Goal: Complete application form: Complete application form

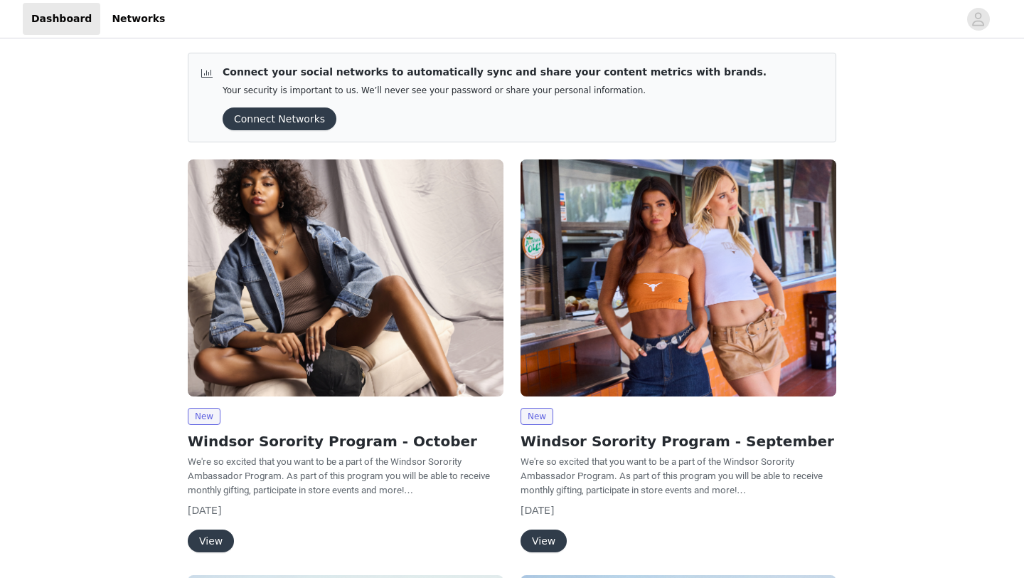
click at [209, 539] on button "View" at bounding box center [211, 540] width 46 height 23
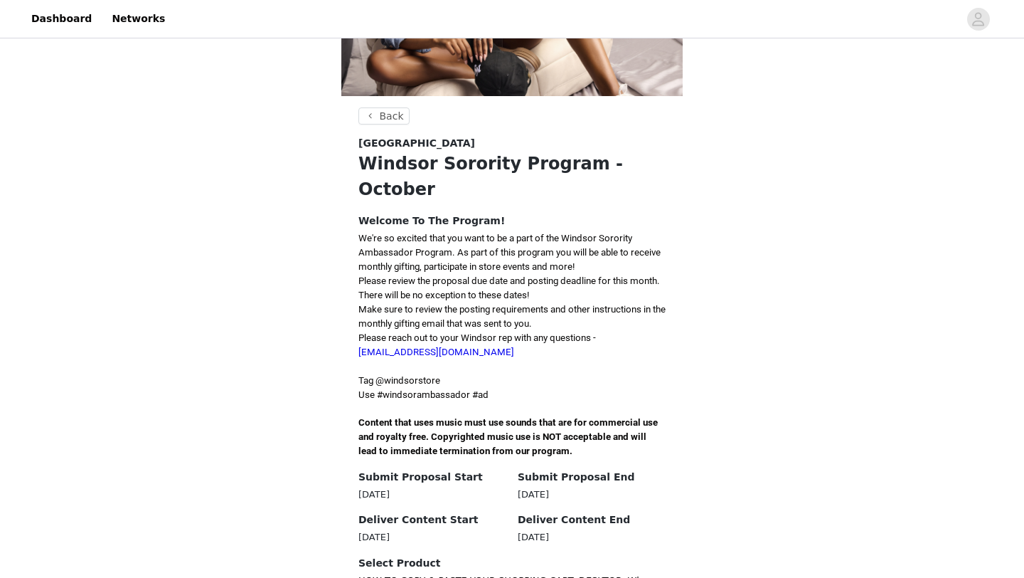
scroll to position [191, 0]
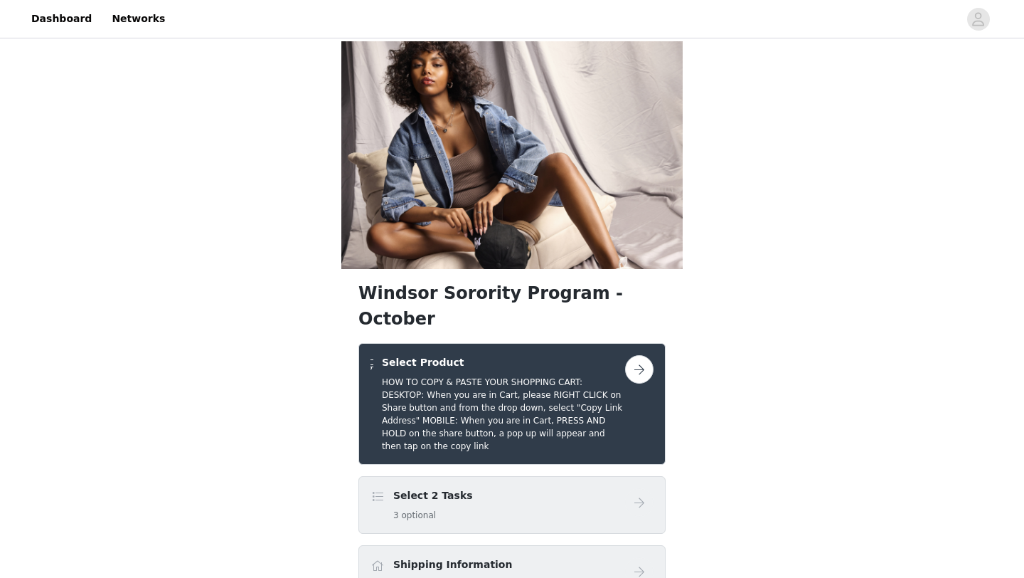
click at [588, 488] on div "Select 2 Tasks 3 optional" at bounding box center [498, 504] width 255 height 33
click at [647, 355] on button "button" at bounding box center [639, 369] width 28 height 28
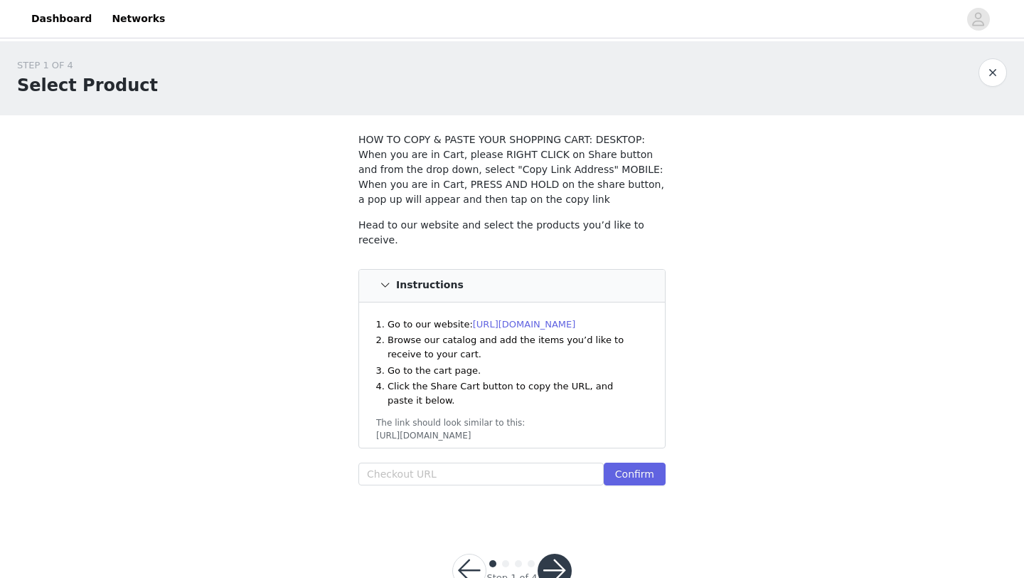
scroll to position [42, 0]
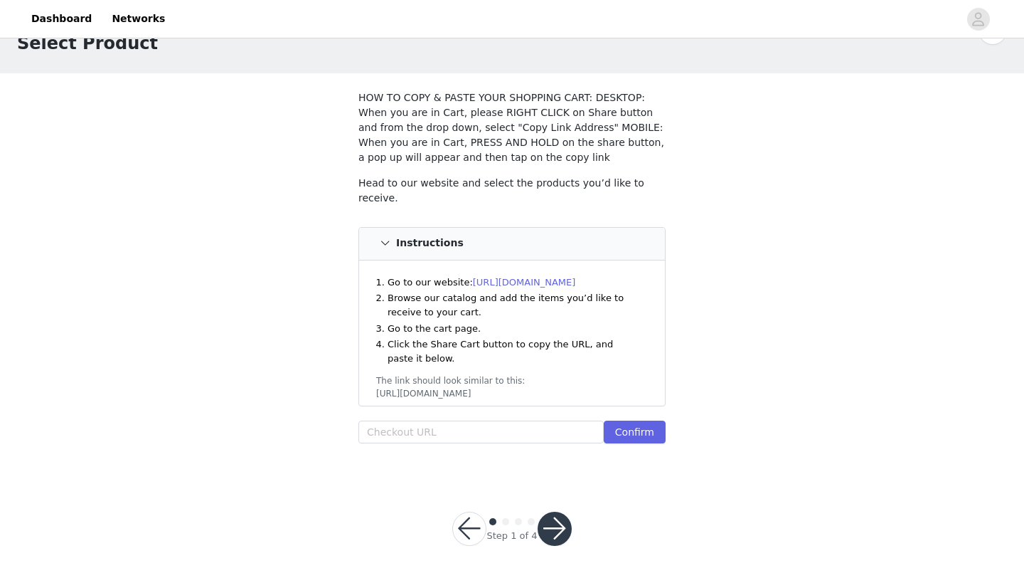
click at [576, 277] on link "https://www.windsorstore.com" at bounding box center [524, 282] width 103 height 11
click at [450, 435] on input "text" at bounding box center [481, 431] width 245 height 23
paste input "https://www.windsorstore.com/cart/43472858939443:1,43503973367859:1,42711144398…"
type input "https://www.windsorstore.com/cart/43472858939443:1,43503973367859:1,42711144398…"
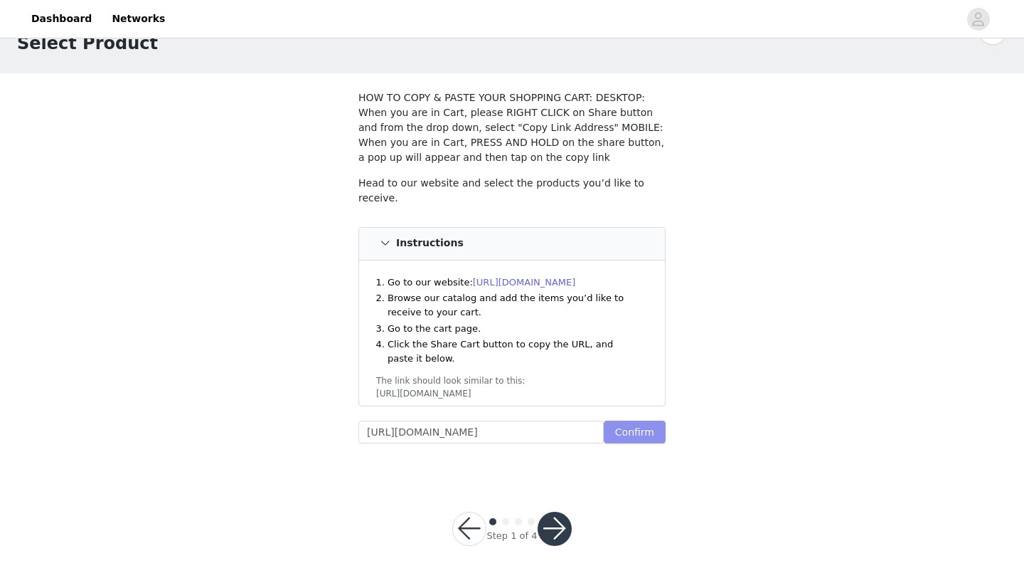
click at [640, 433] on button "Confirm" at bounding box center [635, 431] width 62 height 23
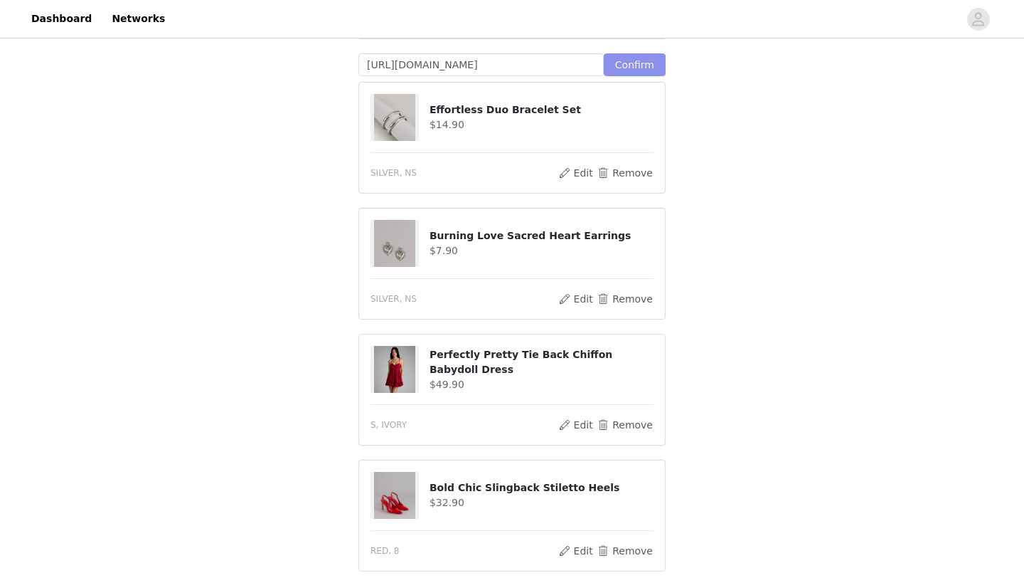
scroll to position [786, 0]
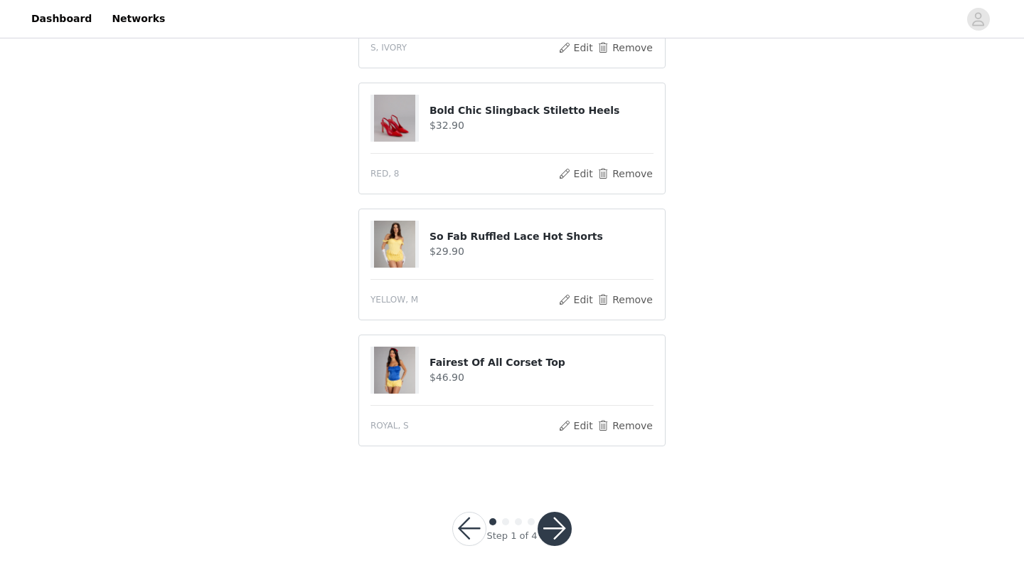
click at [547, 532] on button "button" at bounding box center [555, 529] width 34 height 34
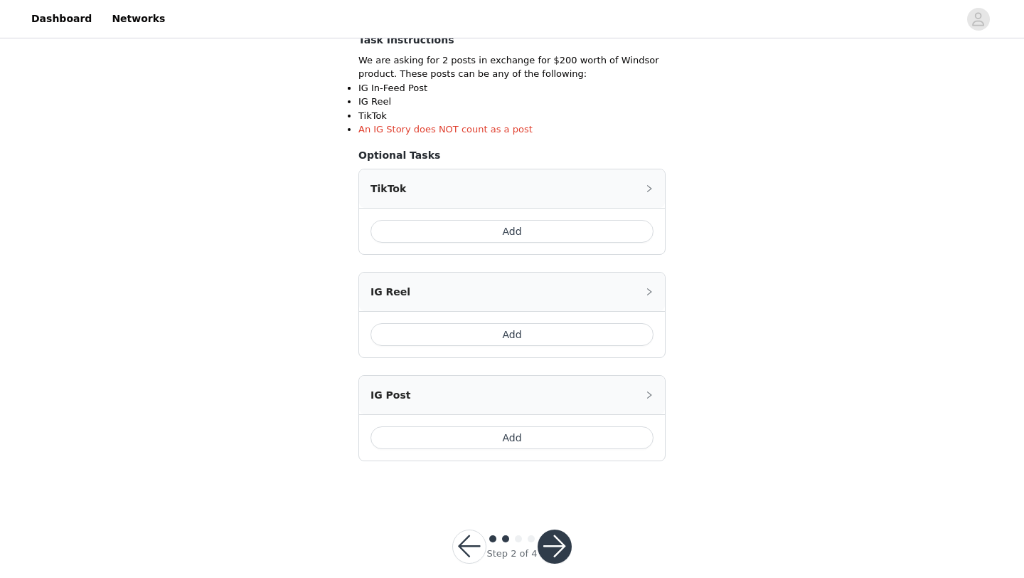
scroll to position [282, 0]
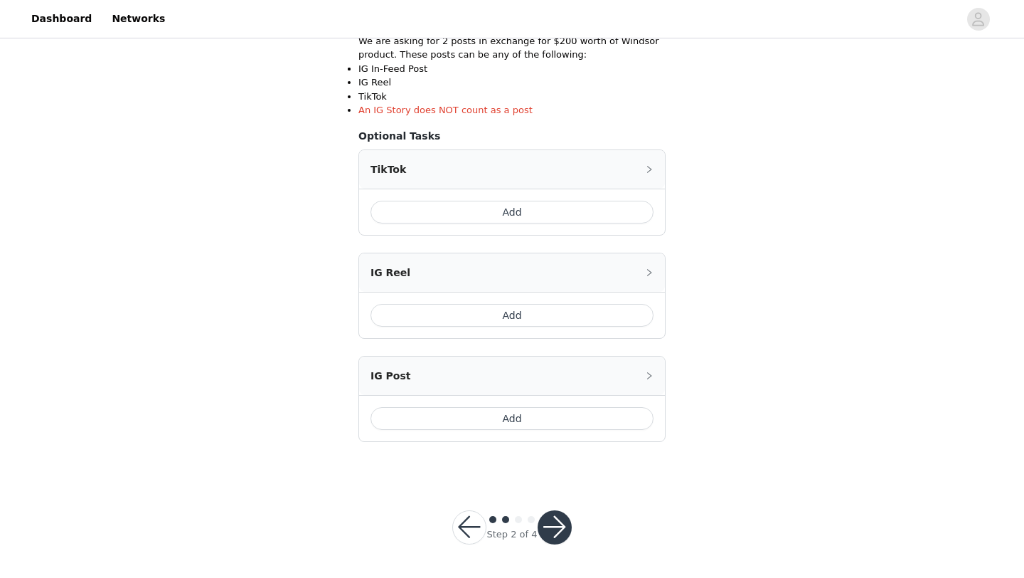
click at [561, 216] on button "Add" at bounding box center [512, 212] width 283 height 23
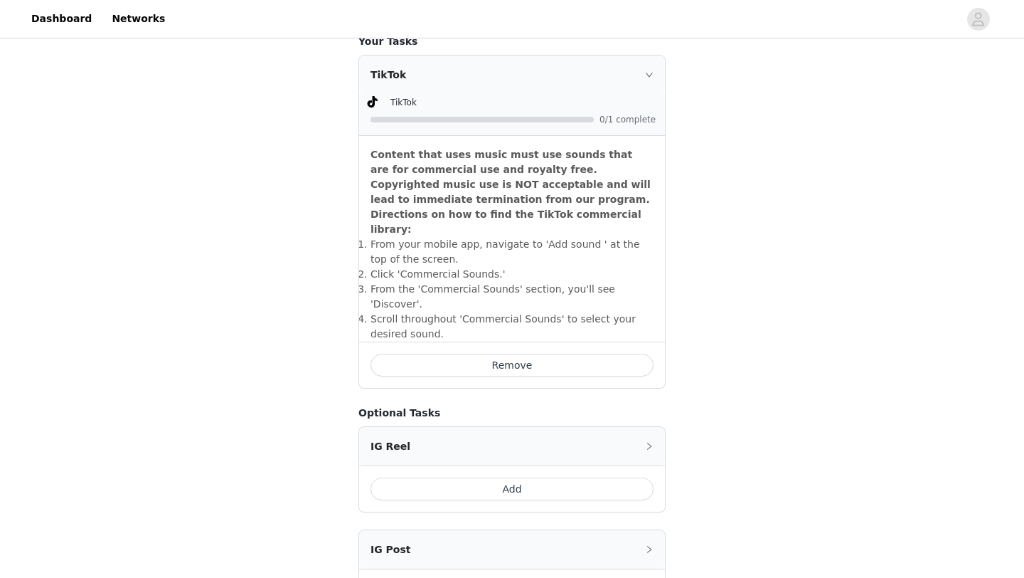
scroll to position [388, 0]
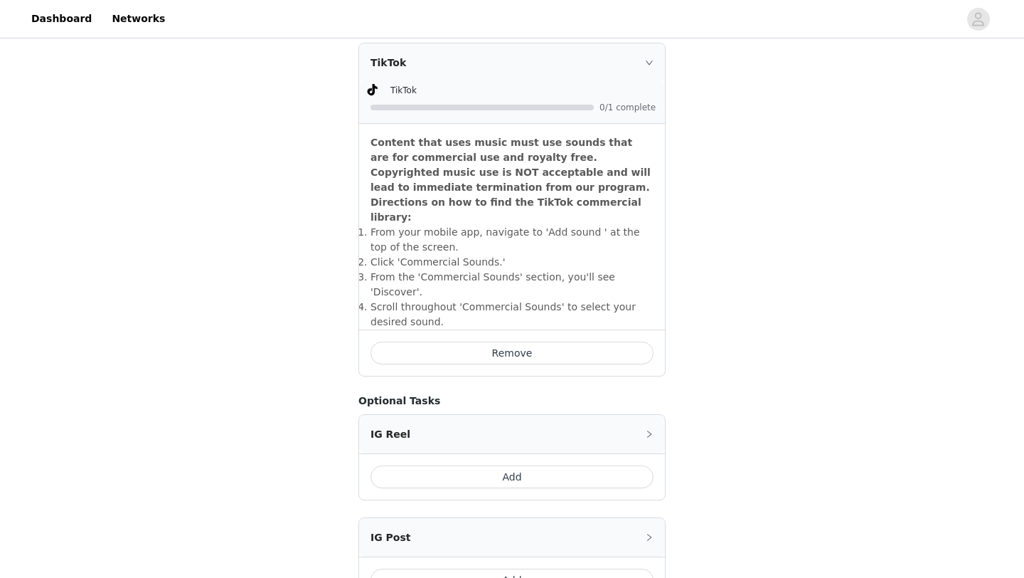
click at [546, 465] on button "Add" at bounding box center [512, 476] width 283 height 23
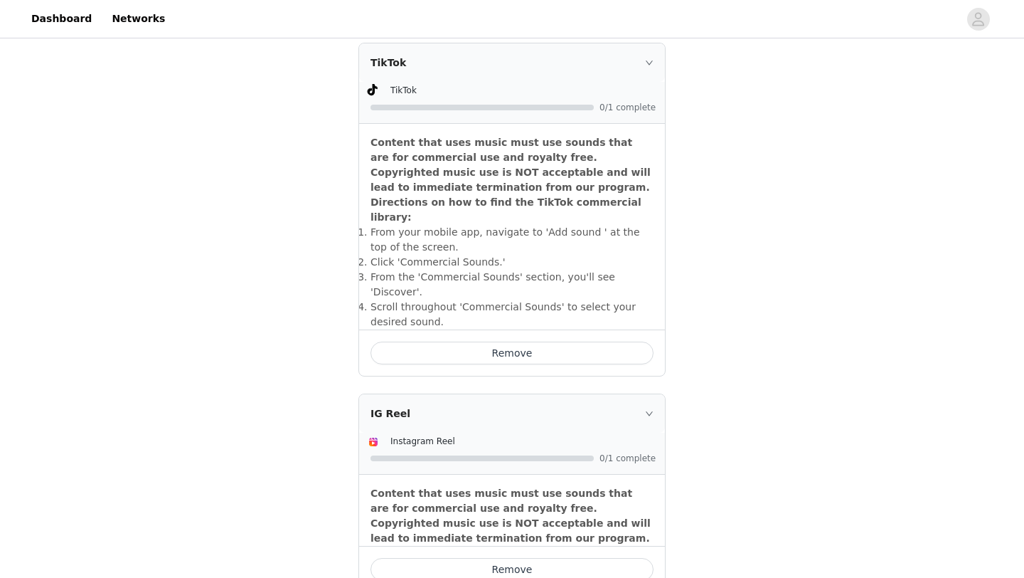
scroll to position [434, 0]
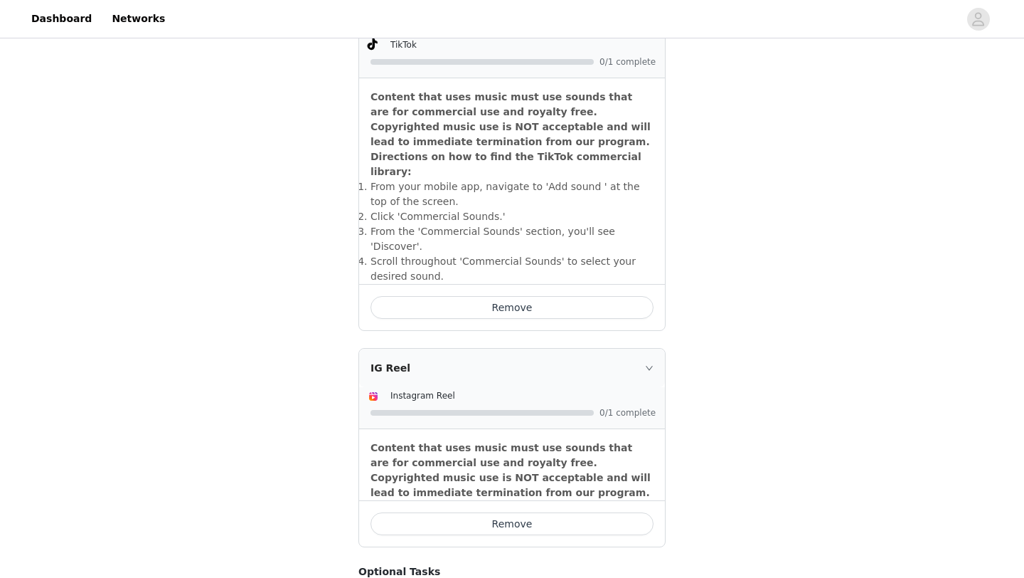
click at [650, 364] on icon "icon: right" at bounding box center [649, 368] width 9 height 9
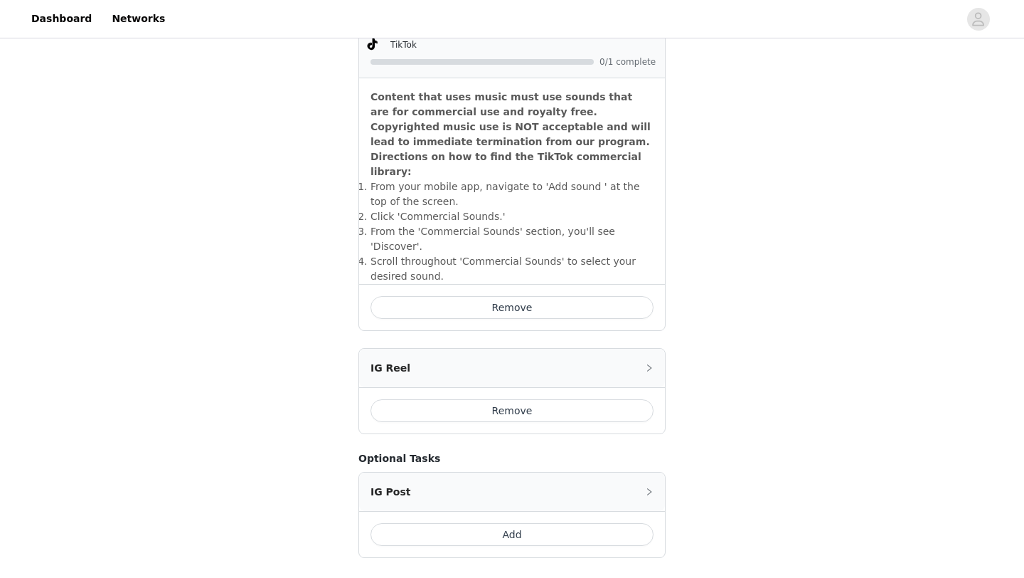
click at [582, 399] on button "Remove" at bounding box center [512, 410] width 283 height 23
click at [545, 523] on button "Add" at bounding box center [512, 534] width 283 height 23
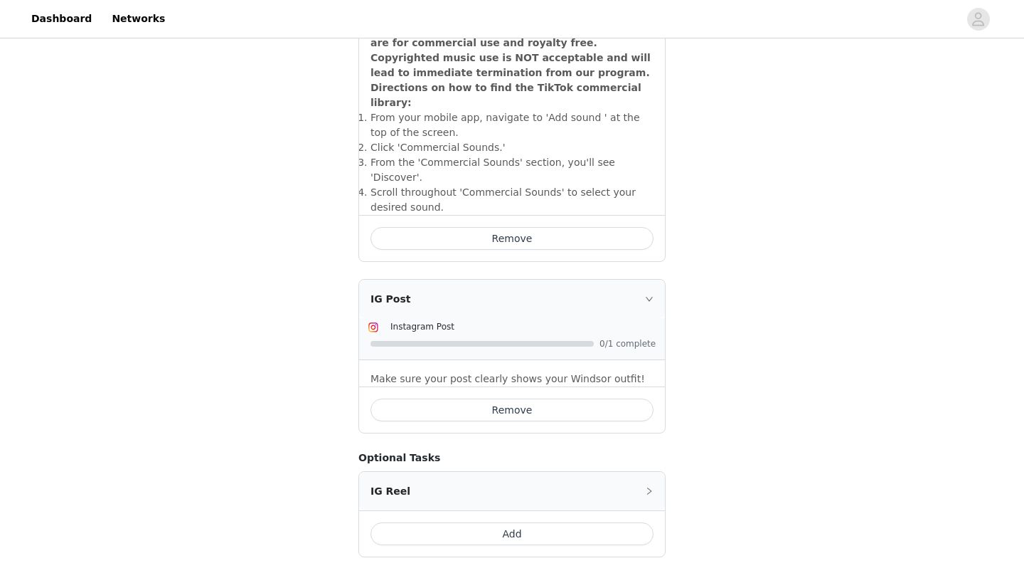
scroll to position [588, 0]
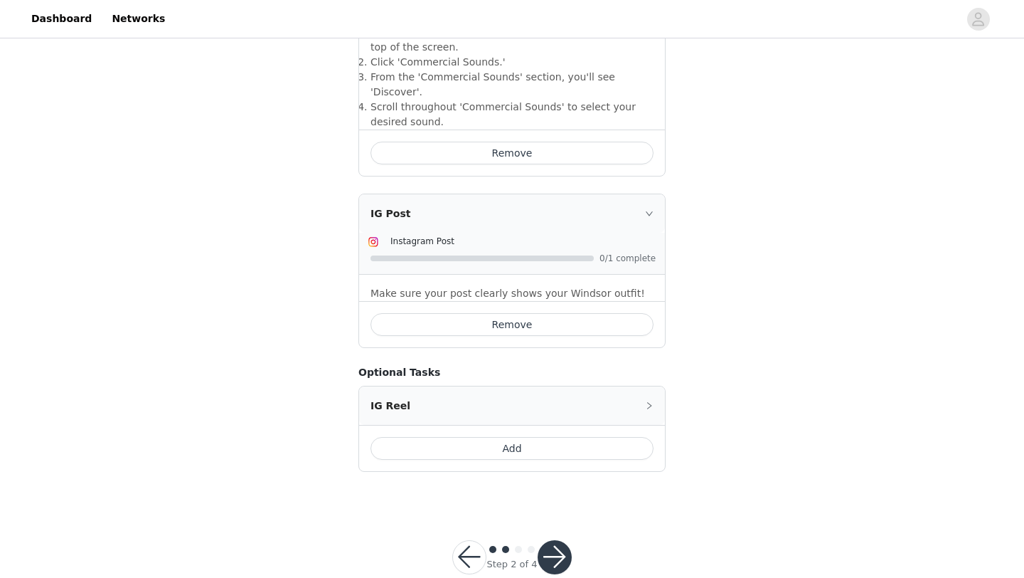
click at [545, 540] on button "button" at bounding box center [555, 557] width 34 height 34
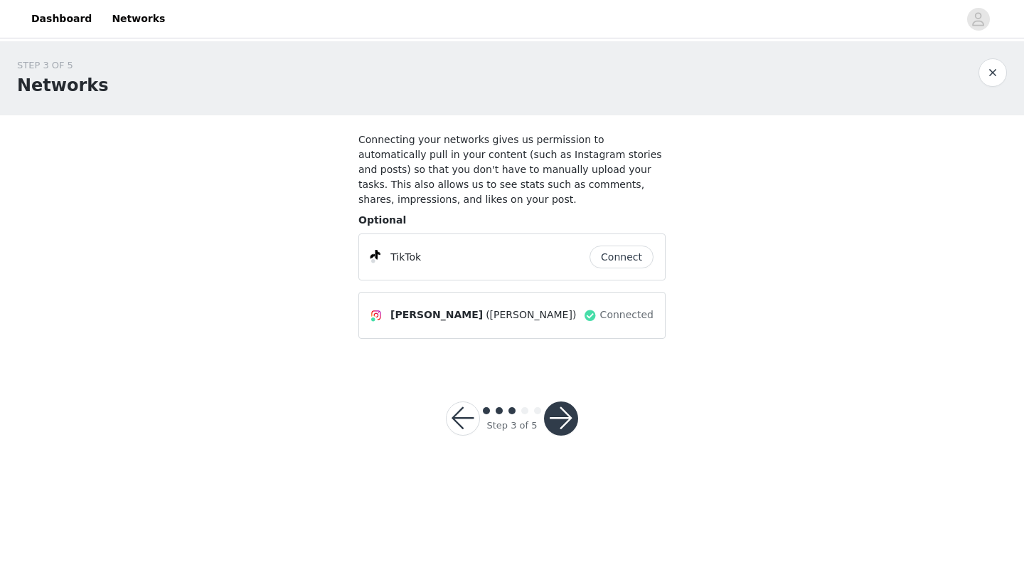
click at [631, 262] on button "Connect" at bounding box center [622, 256] width 64 height 23
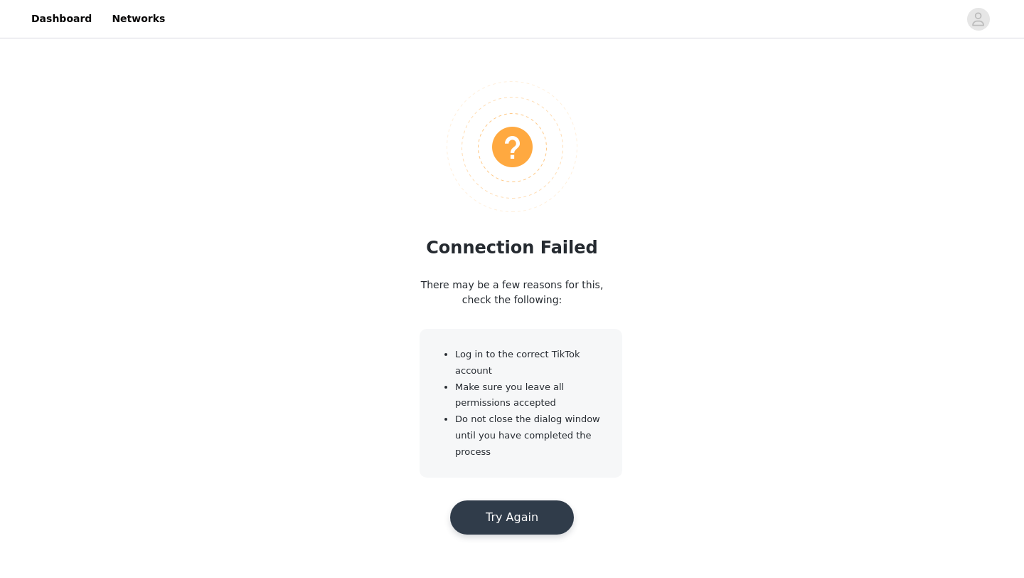
click at [534, 519] on button "Try Again" at bounding box center [512, 517] width 124 height 34
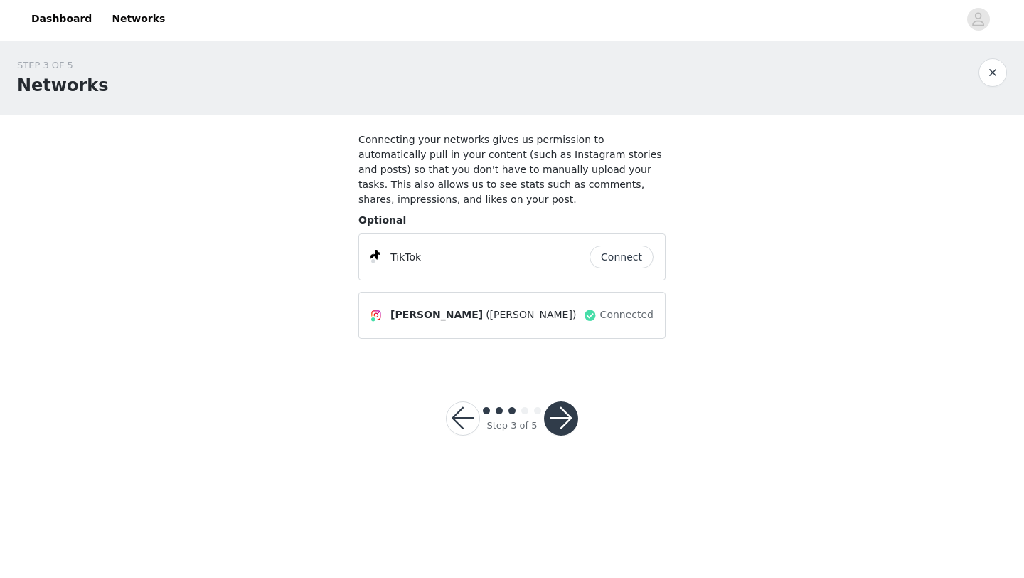
click at [469, 407] on button "button" at bounding box center [463, 418] width 34 height 34
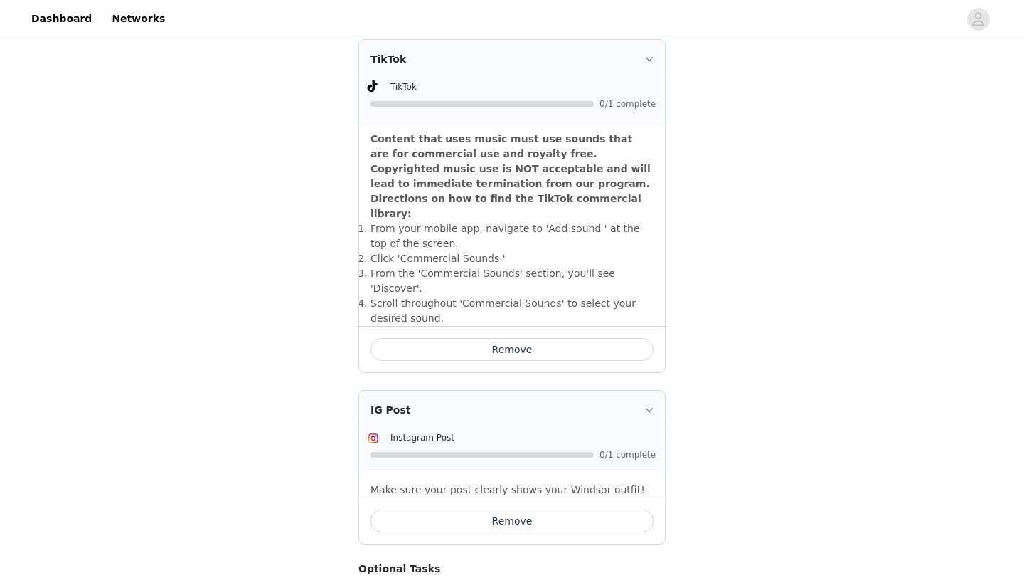
scroll to position [428, 0]
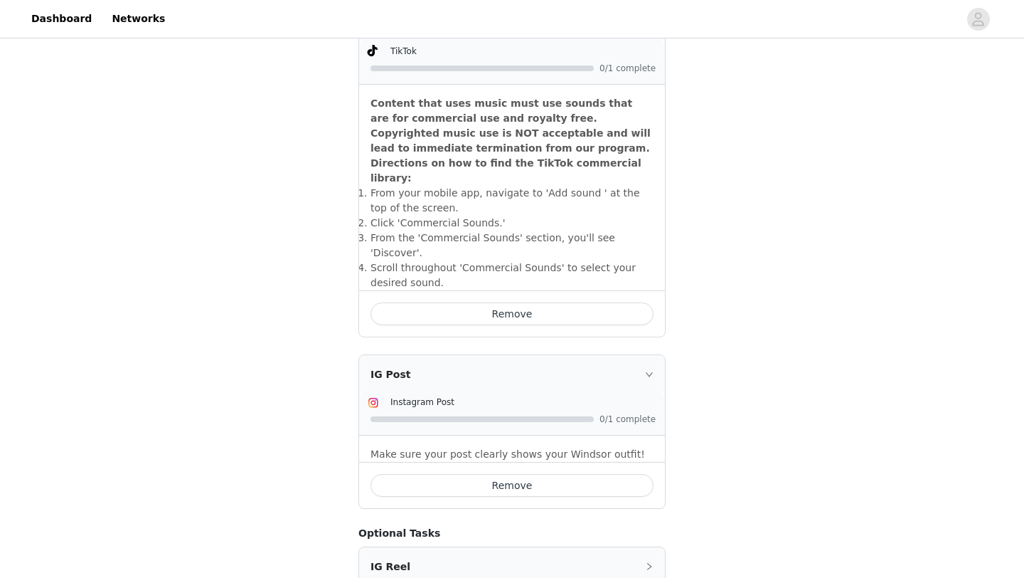
click at [565, 302] on button "Remove" at bounding box center [512, 313] width 283 height 23
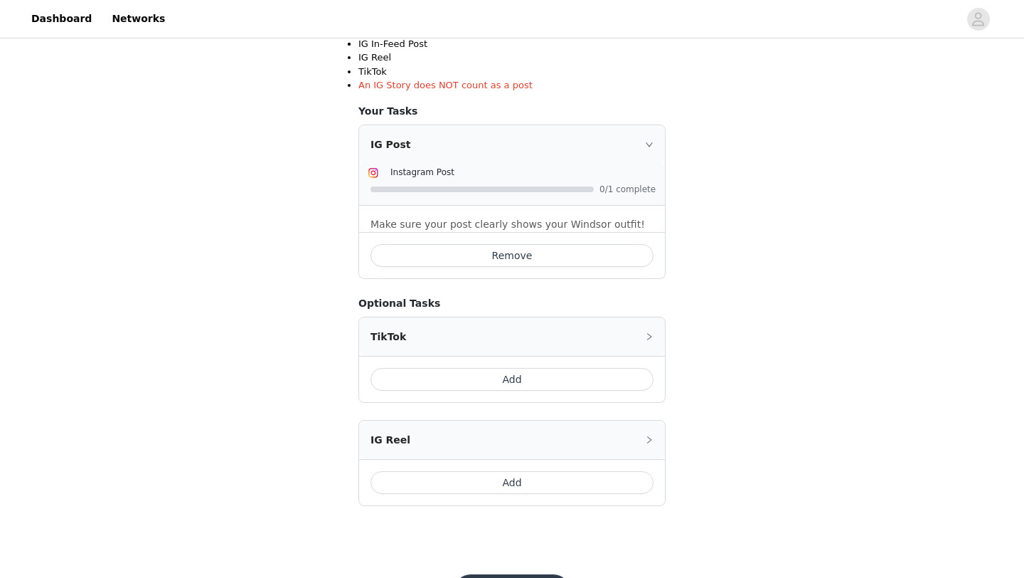
scroll to position [302, 0]
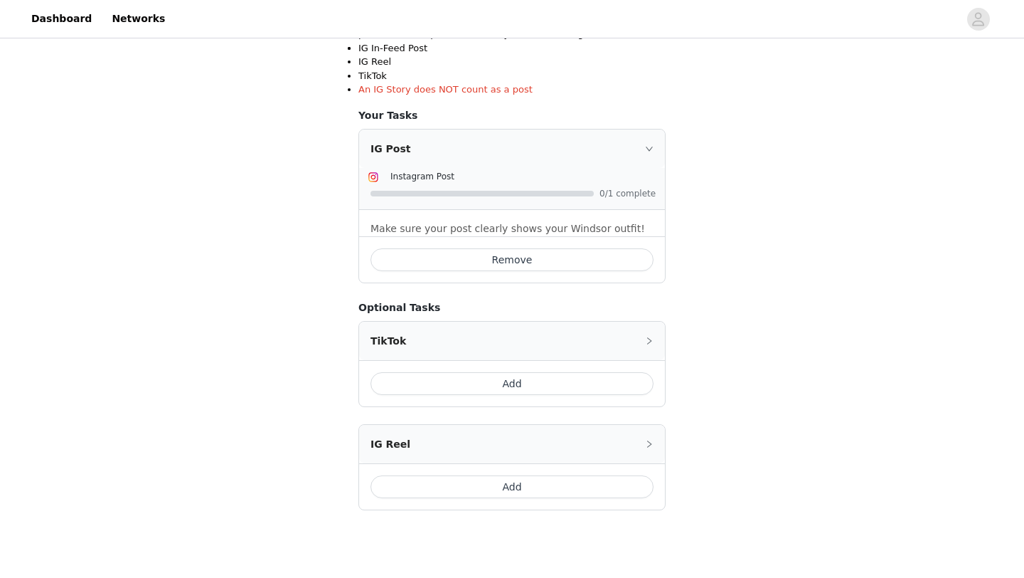
click at [546, 388] on button "Add" at bounding box center [512, 383] width 283 height 23
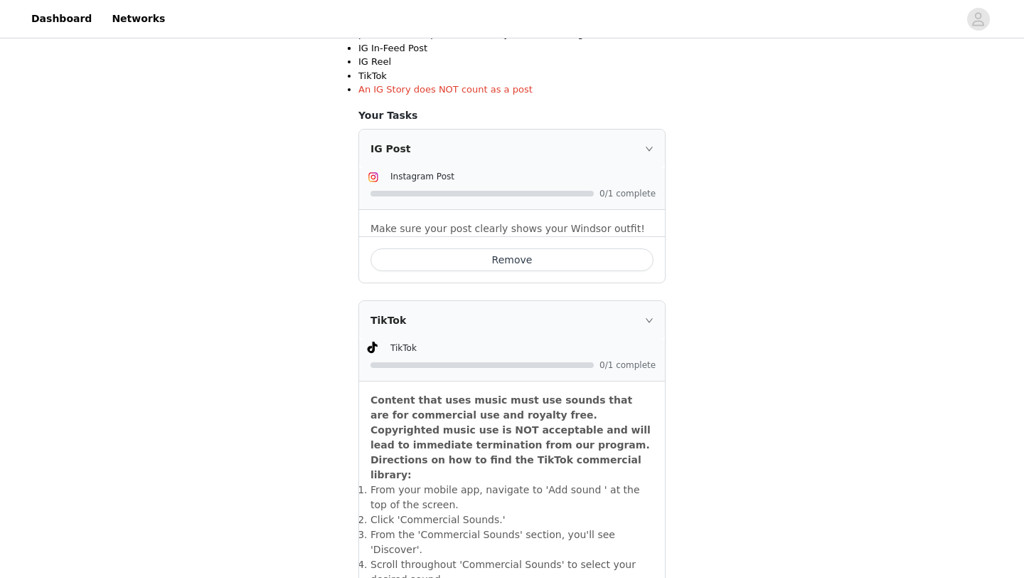
scroll to position [588, 0]
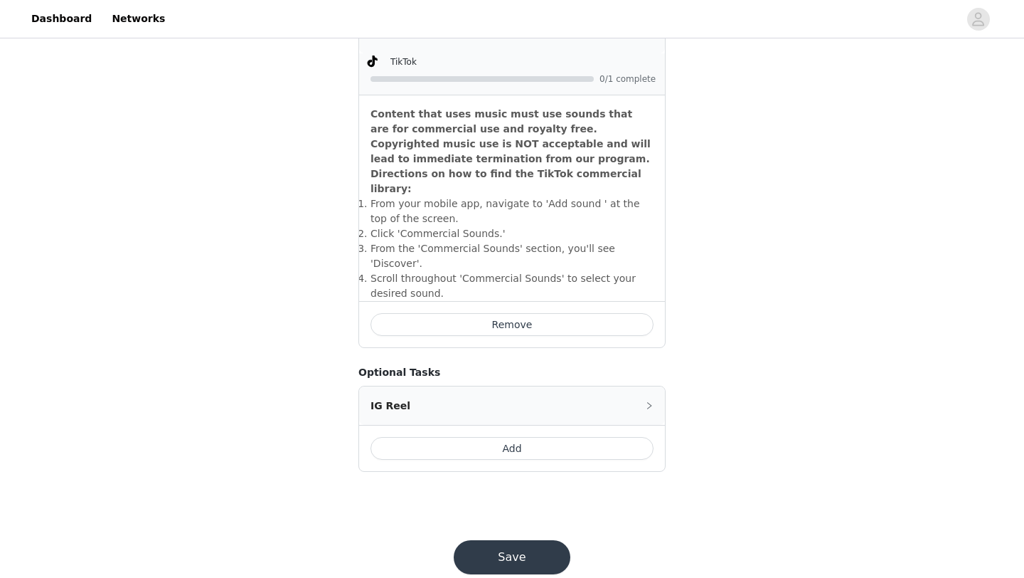
click at [531, 540] on button "Save" at bounding box center [512, 557] width 117 height 34
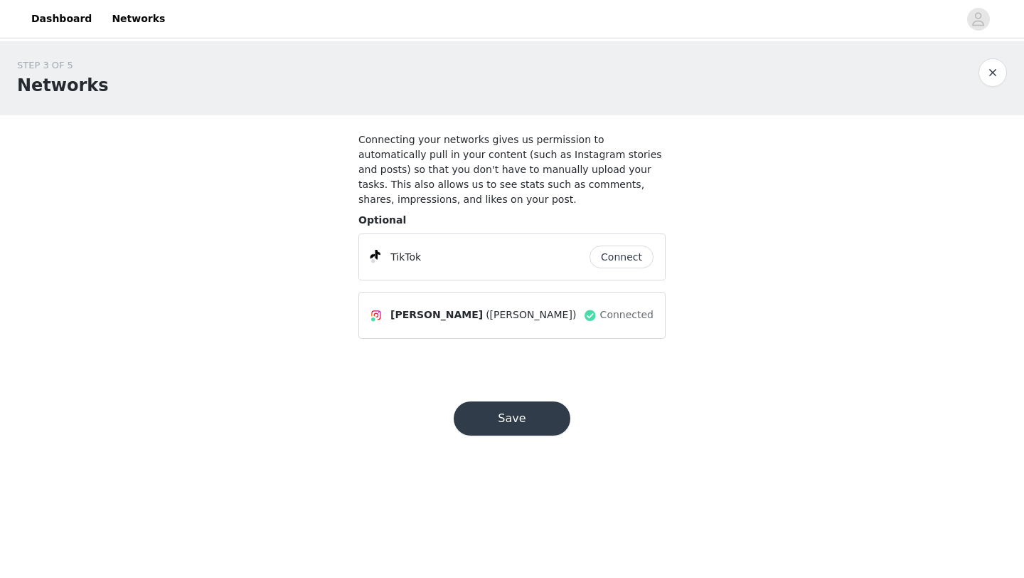
click at [628, 258] on button "Connect" at bounding box center [622, 256] width 64 height 23
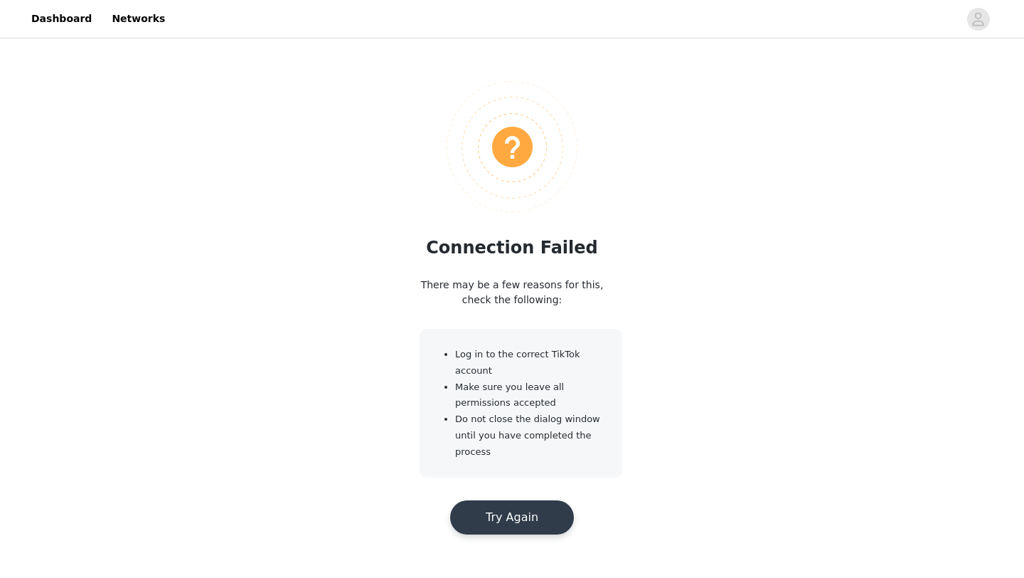
click at [534, 516] on button "Try Again" at bounding box center [512, 517] width 124 height 34
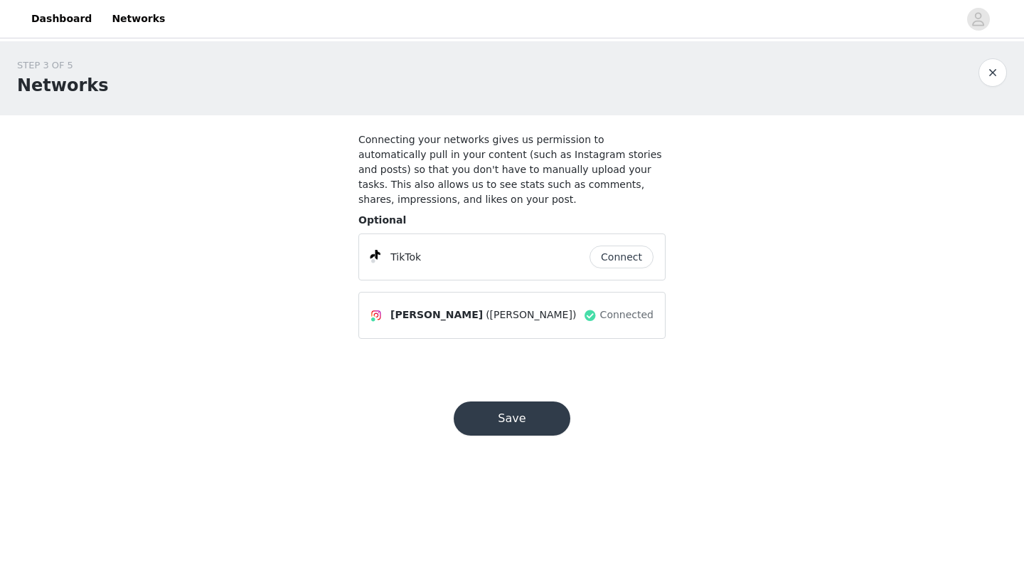
click at [526, 417] on button "Save" at bounding box center [512, 418] width 117 height 34
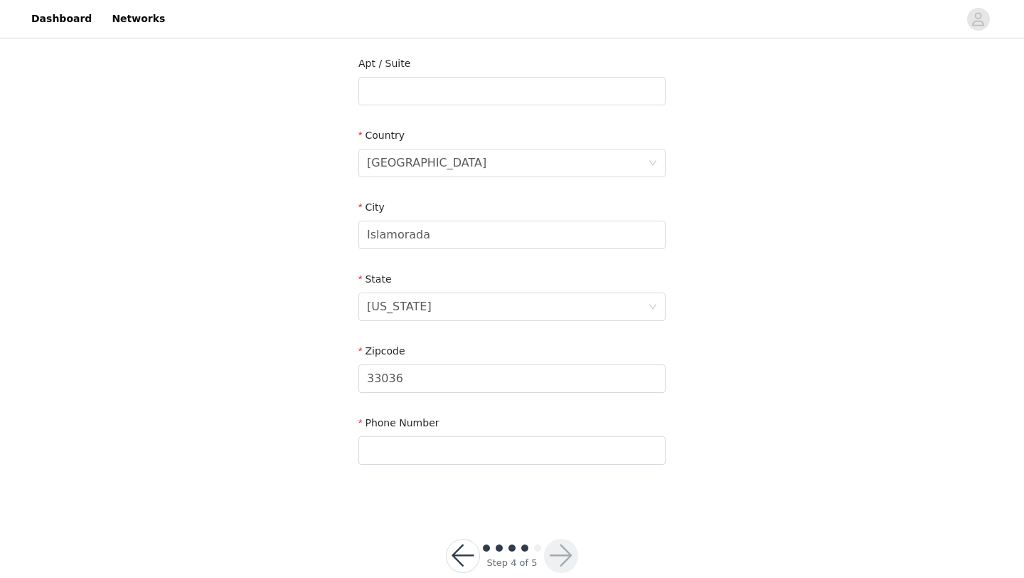
scroll to position [392, 0]
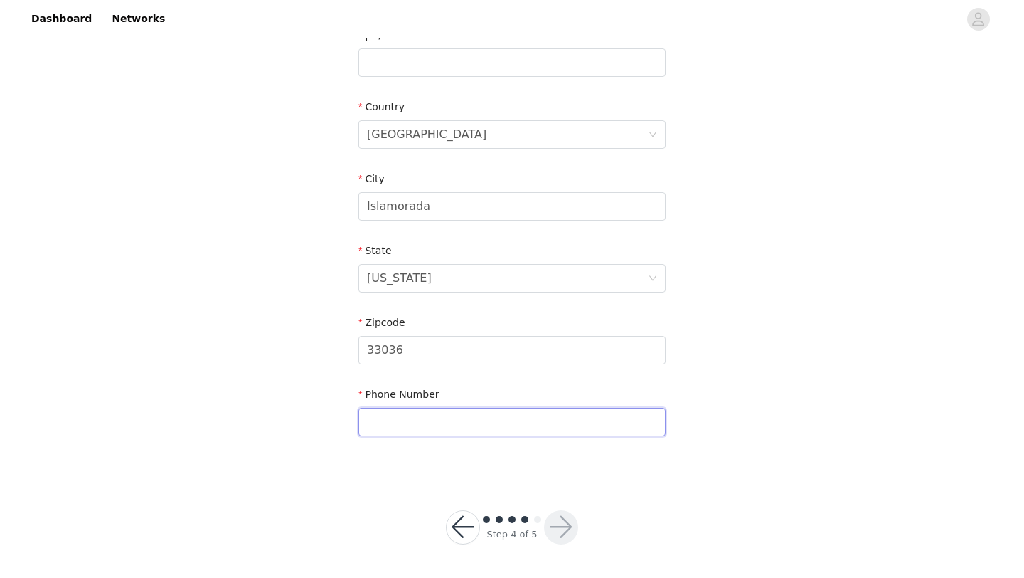
click at [556, 429] on input "text" at bounding box center [512, 422] width 307 height 28
type input "3053934642"
type input "Apartment G"
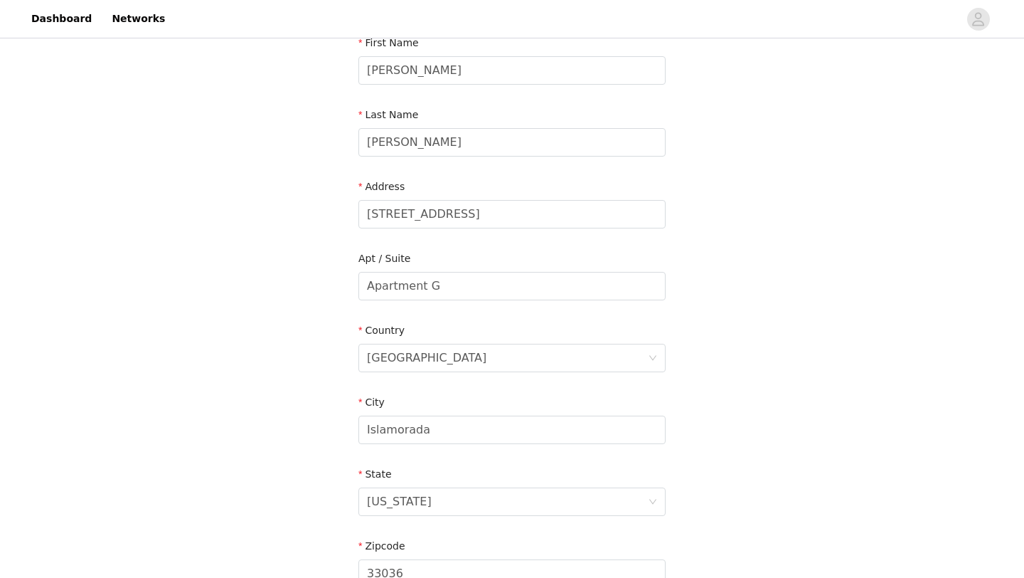
scroll to position [112, 0]
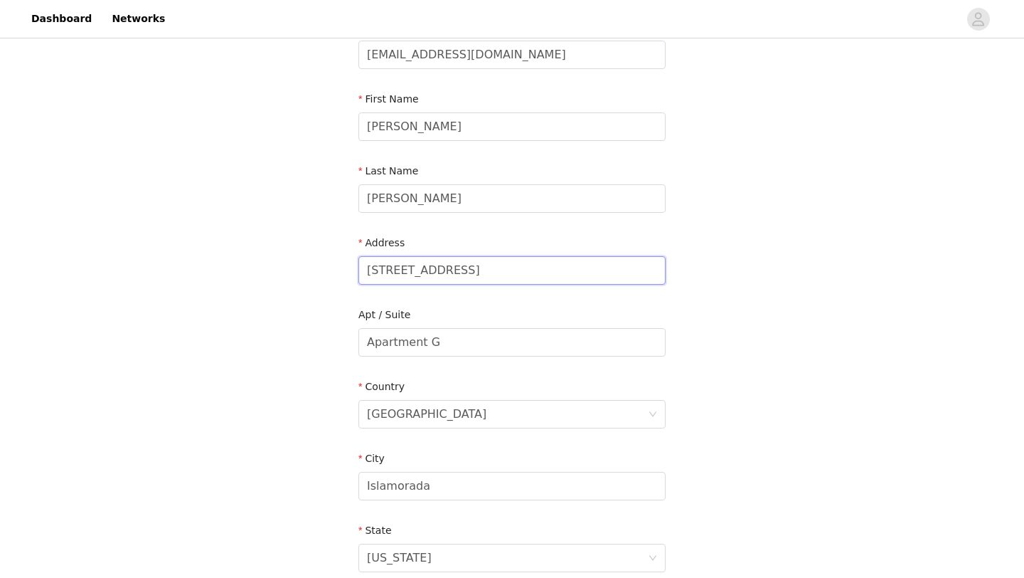
click at [470, 268] on input "143 Palermo Drive" at bounding box center [512, 270] width 307 height 28
type input "1"
type input "33 1/2 North Court Street"
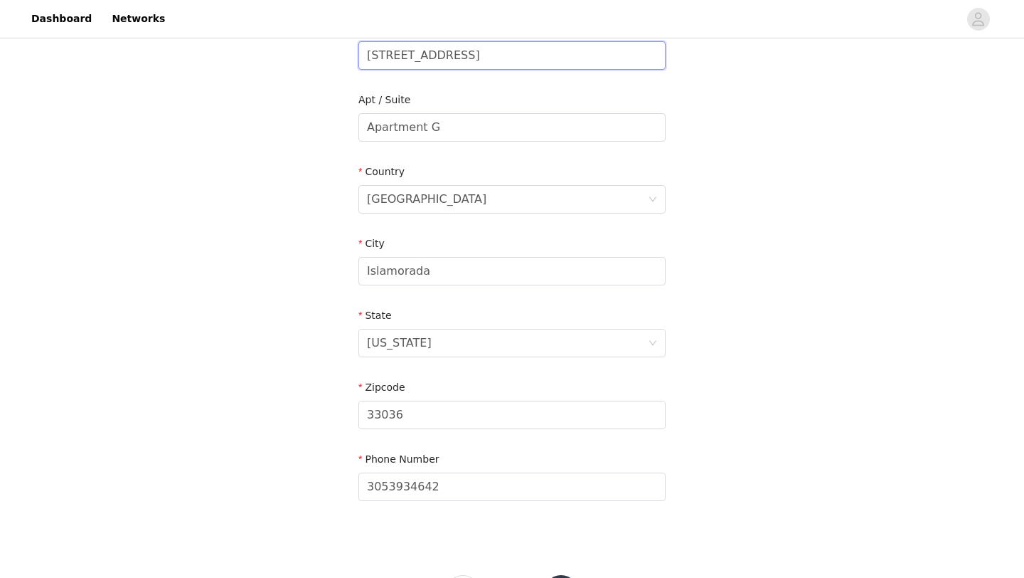
scroll to position [332, 0]
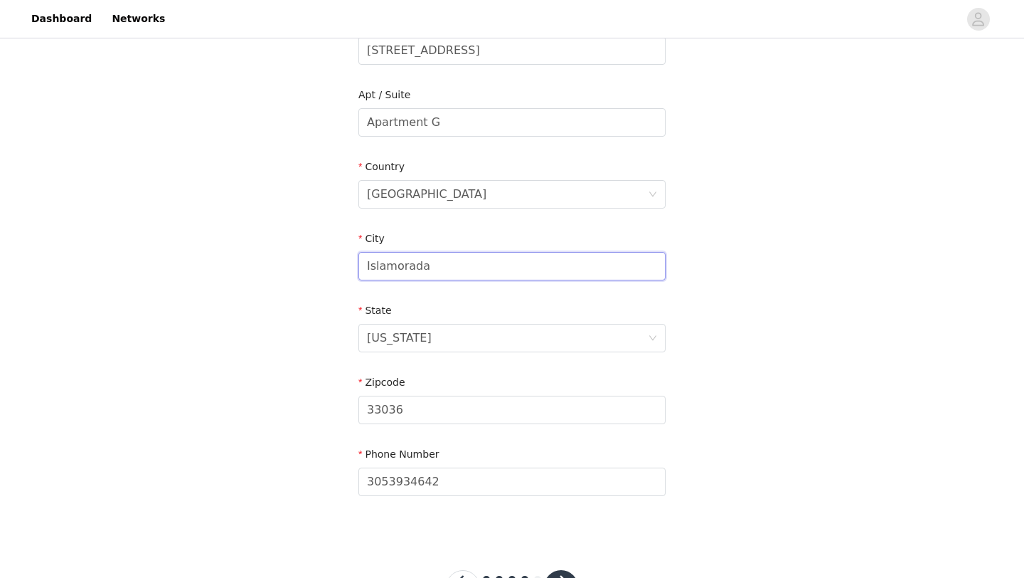
click at [482, 260] on input "Islamorada" at bounding box center [512, 266] width 307 height 28
type input "I"
type input "Athens"
click at [429, 352] on div "State Florida" at bounding box center [512, 330] width 307 height 55
click at [429, 341] on div "Florida" at bounding box center [507, 337] width 281 height 27
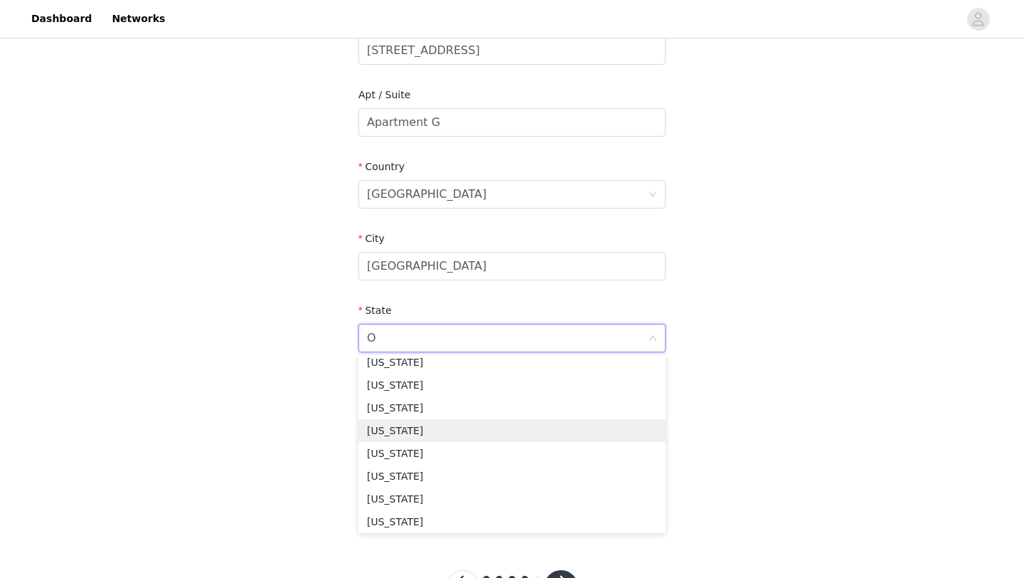
scroll to position [3, 0]
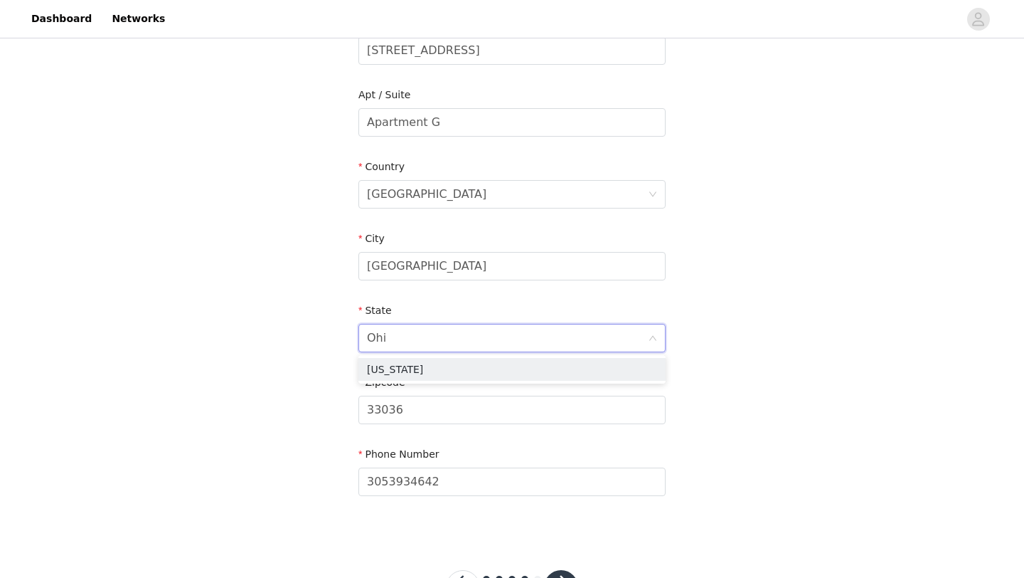
type input "Ohio"
click at [404, 370] on li "Ohio" at bounding box center [512, 369] width 307 height 23
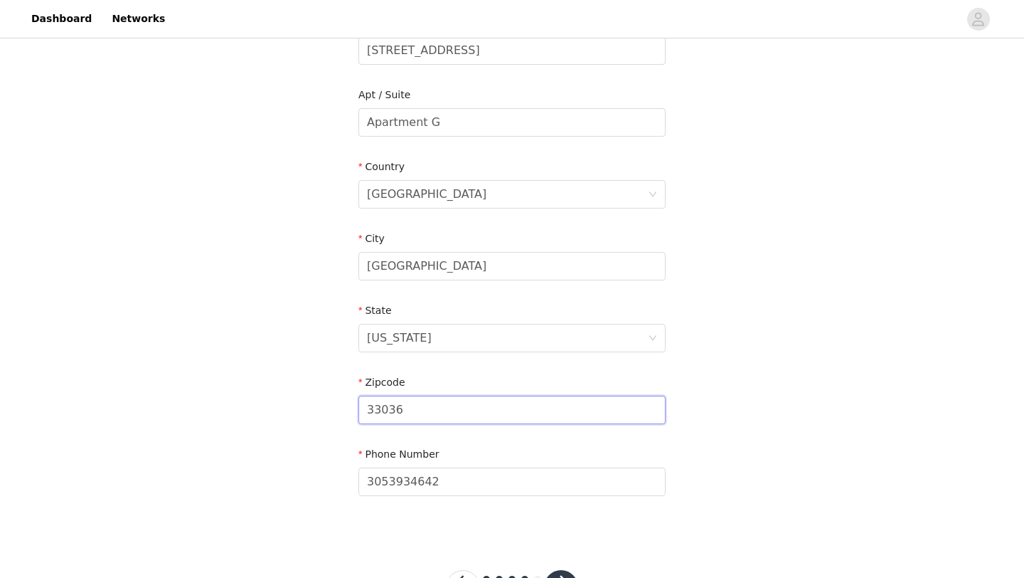
click at [410, 404] on input "33036" at bounding box center [512, 410] width 307 height 28
type input "3"
type input "45071"
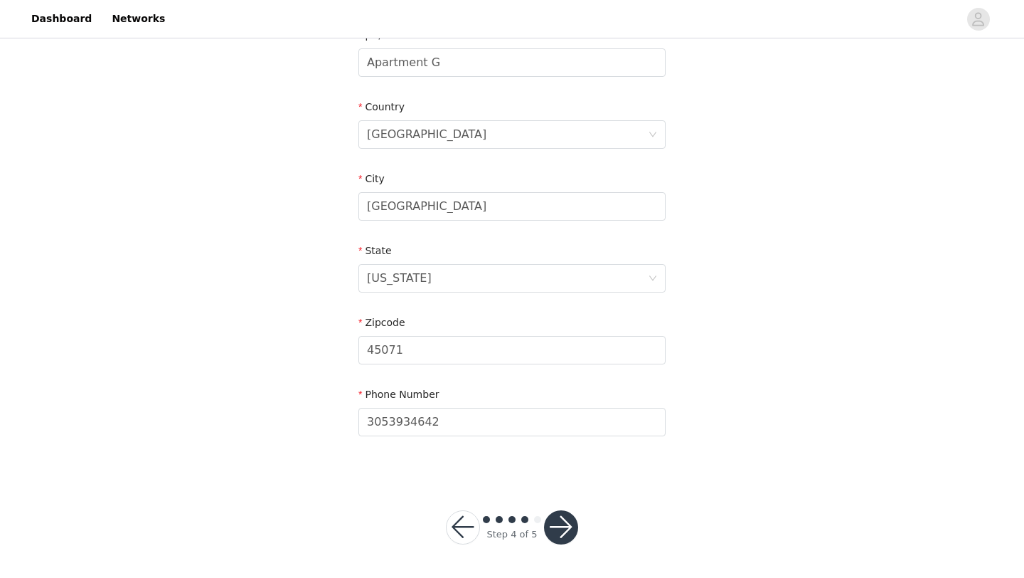
click at [567, 521] on button "button" at bounding box center [561, 527] width 34 height 34
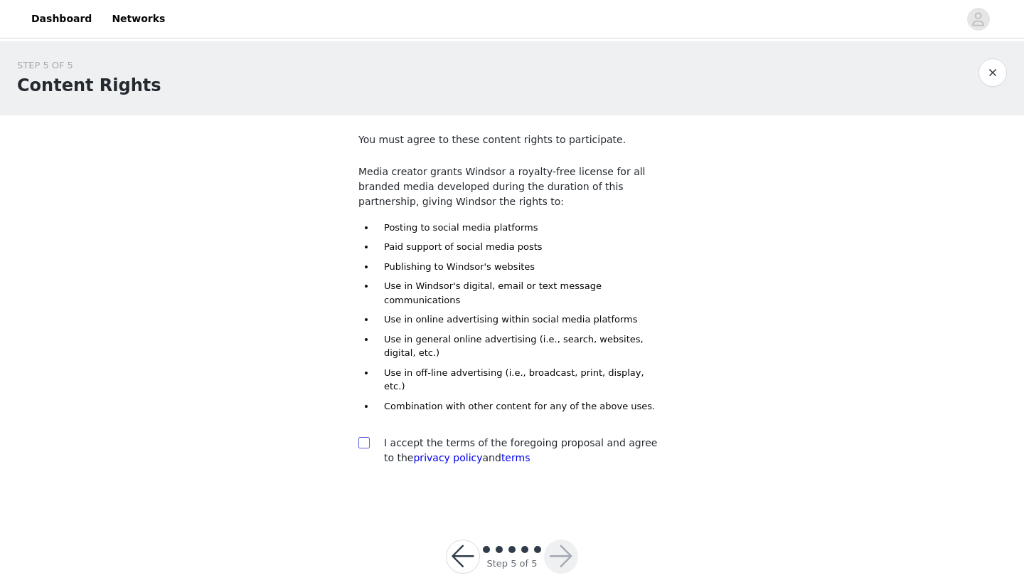
click at [366, 437] on input "checkbox" at bounding box center [364, 442] width 10 height 10
checkbox input "true"
click at [557, 539] on button "button" at bounding box center [561, 556] width 34 height 34
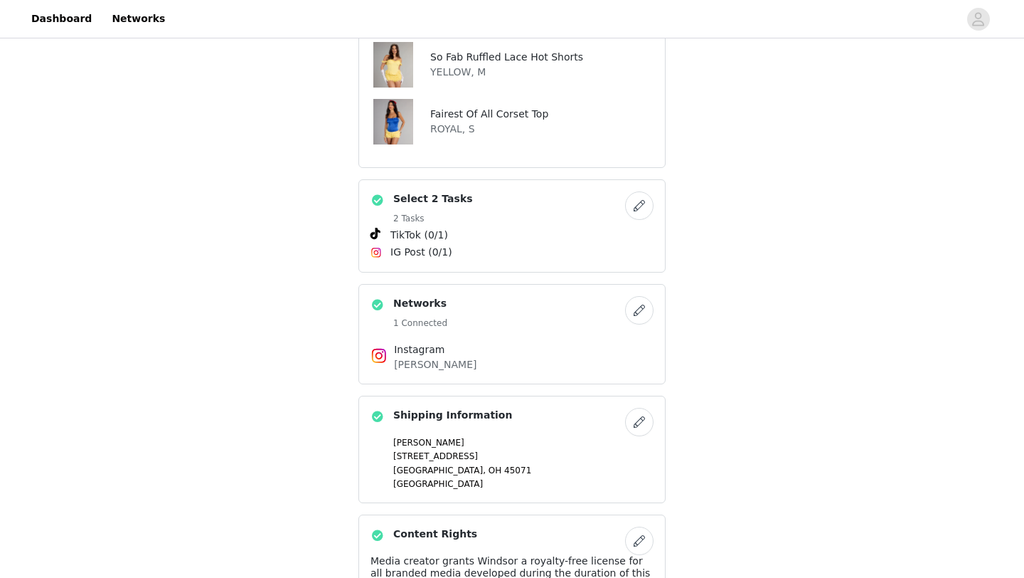
scroll to position [630, 0]
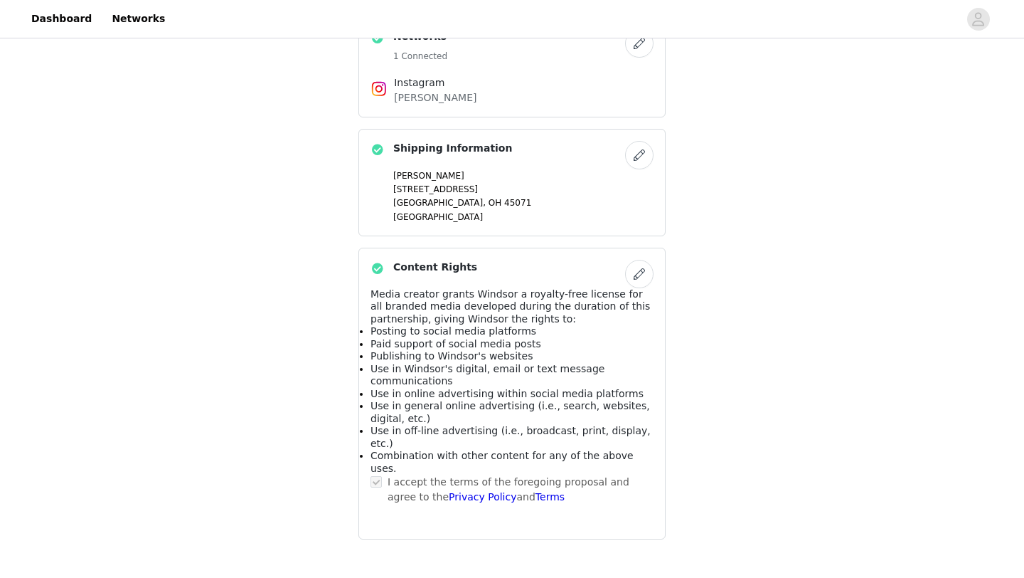
scroll to position [0, 0]
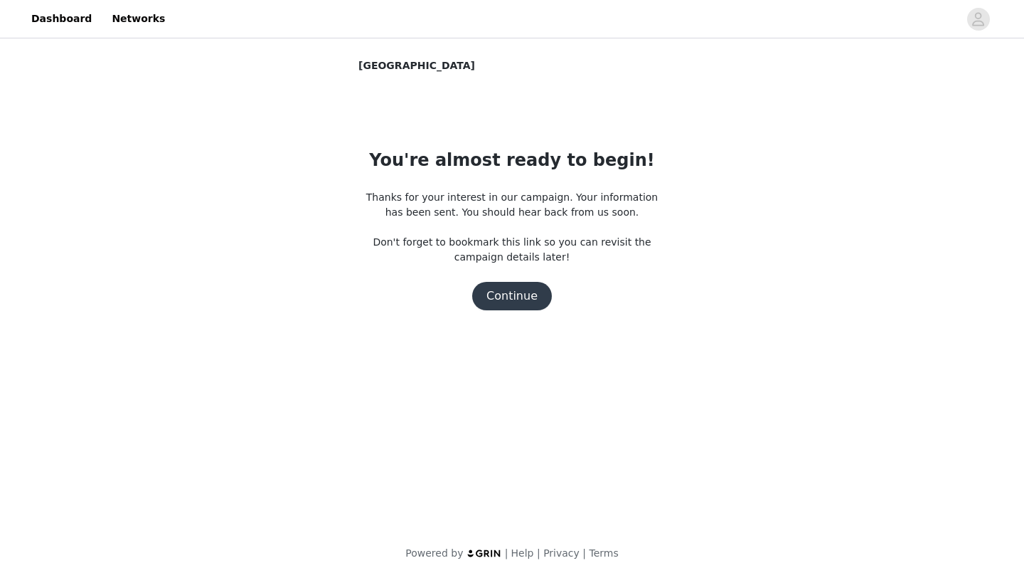
click at [510, 297] on button "Continue" at bounding box center [512, 296] width 80 height 28
